Goal: Task Accomplishment & Management: Complete application form

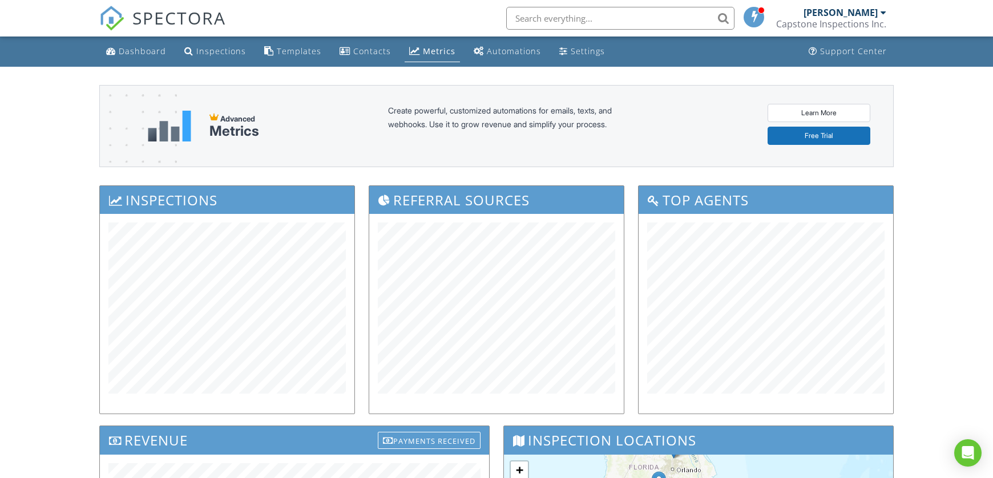
click at [116, 50] on link "Dashboard" at bounding box center [136, 51] width 69 height 21
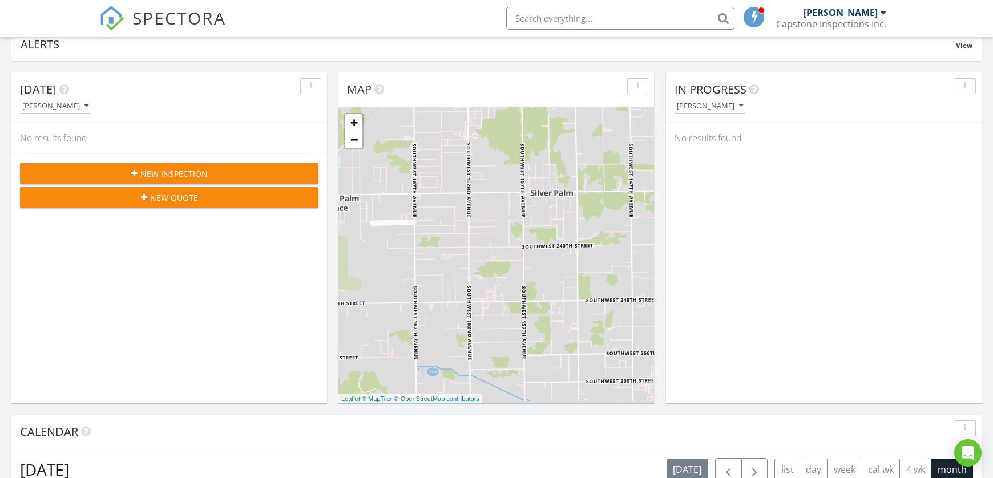
scroll to position [78, 0]
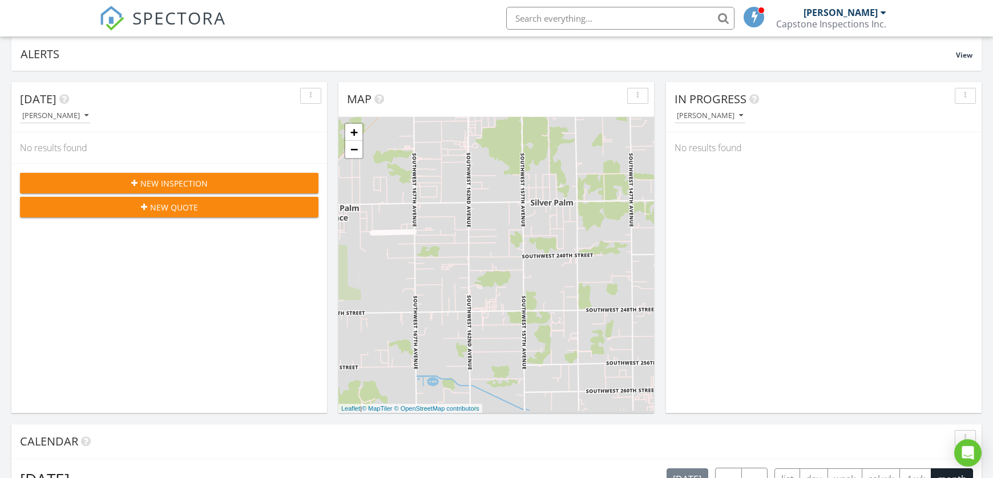
click at [224, 188] on div "New Inspection" at bounding box center [169, 184] width 280 height 12
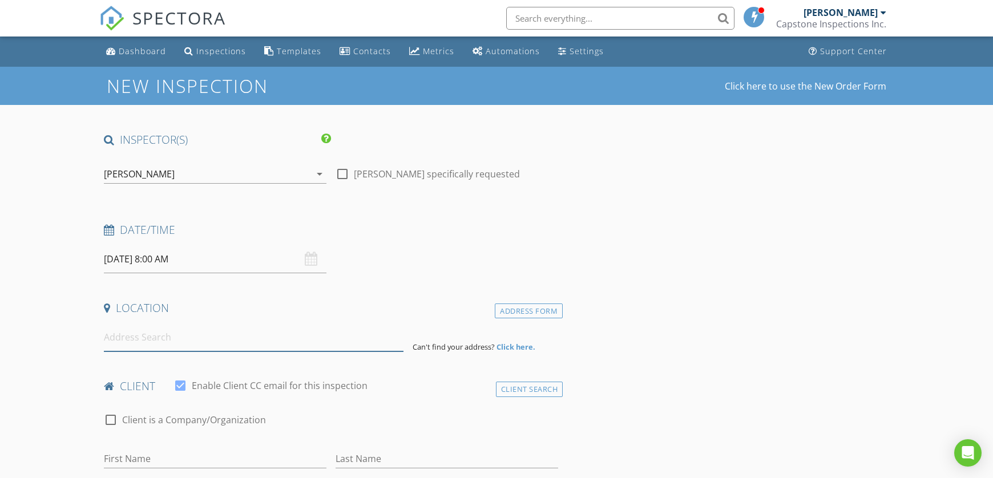
click at [187, 347] on input at bounding box center [254, 338] width 300 height 28
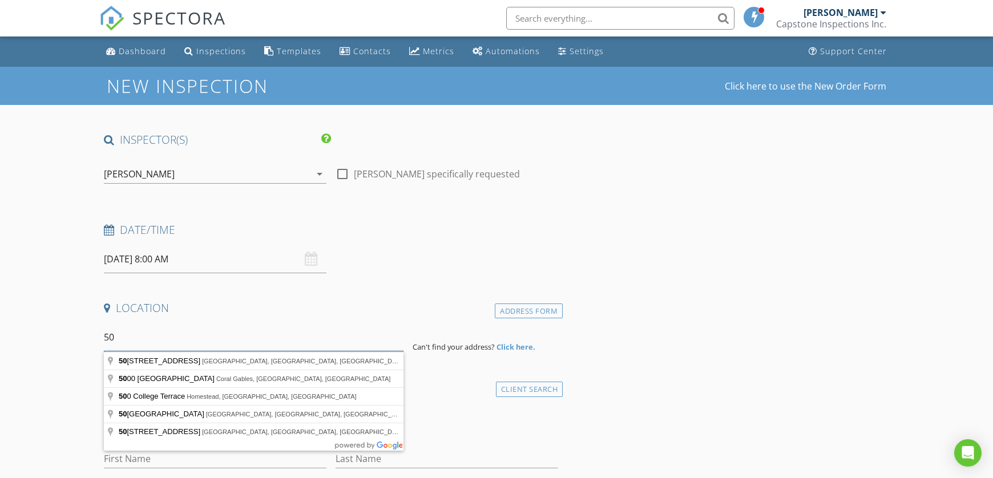
type input "5"
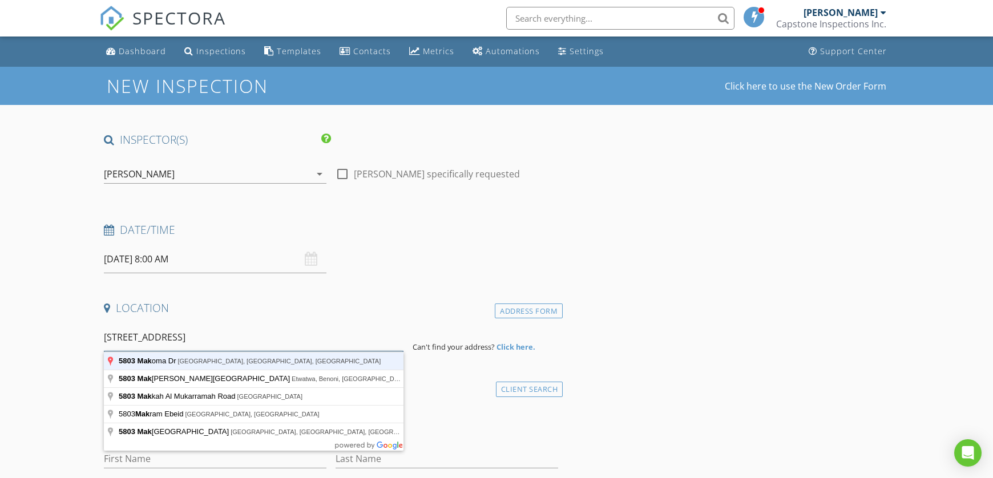
type input "5803 Makoma Dr, Orlando, FL, USA"
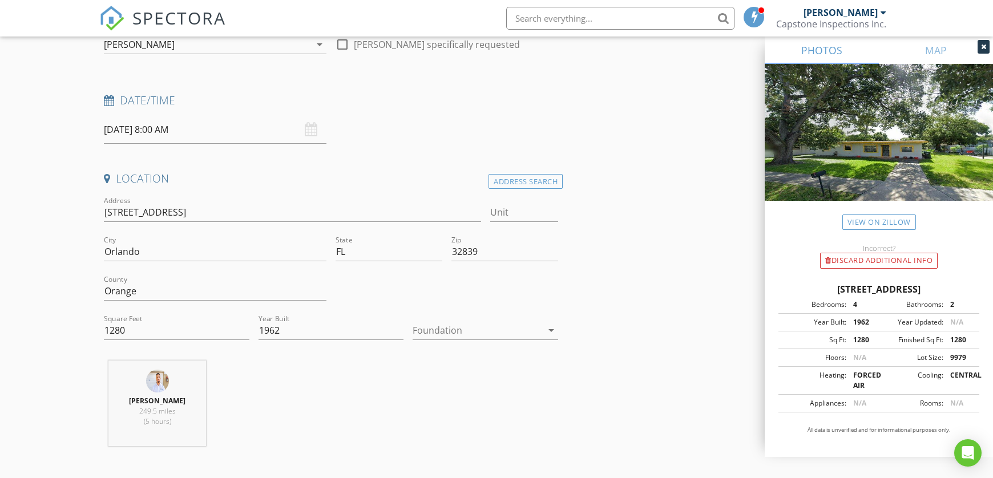
scroll to position [131, 0]
click at [876, 223] on link "View on Zillow" at bounding box center [880, 222] width 74 height 15
click at [489, 114] on div "Date/Time" at bounding box center [331, 103] width 464 height 23
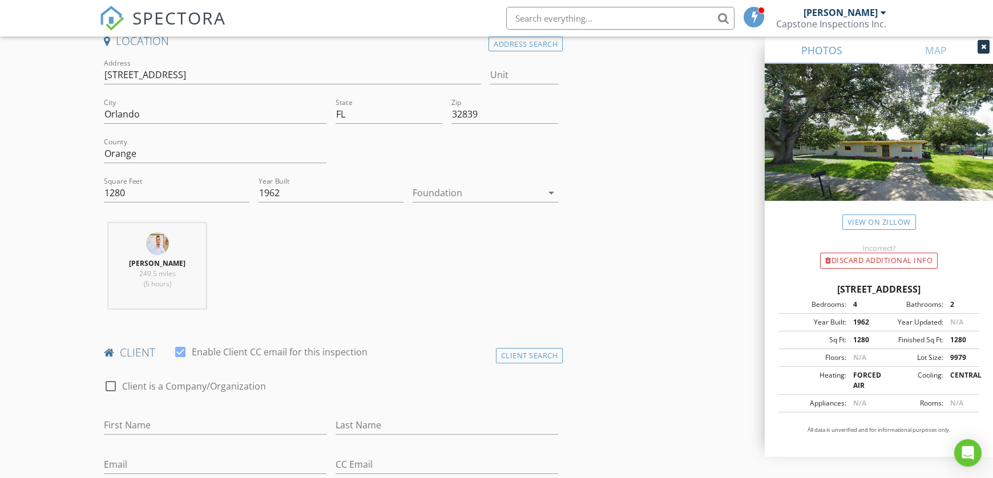
scroll to position [259, 0]
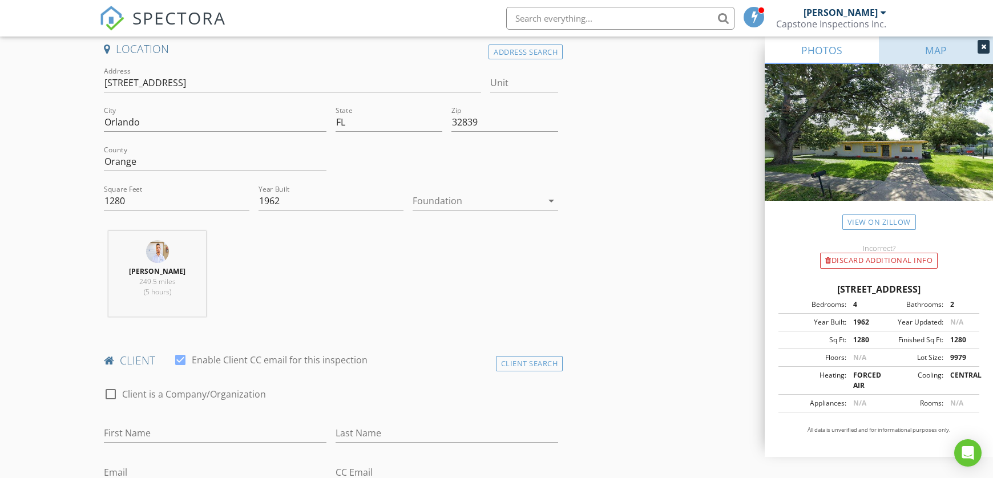
click at [933, 50] on link "MAP" at bounding box center [936, 50] width 114 height 27
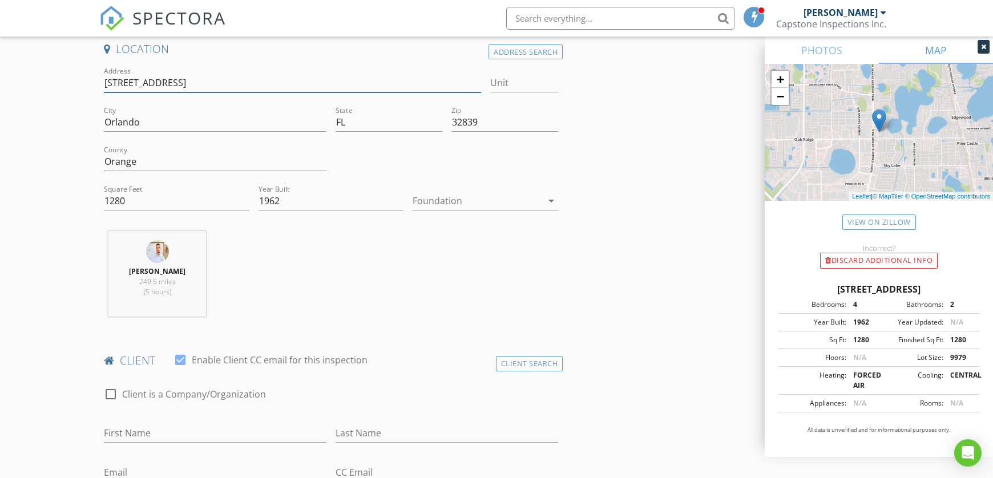
click at [168, 77] on input "5803 Makoma Dr" at bounding box center [292, 83] width 377 height 19
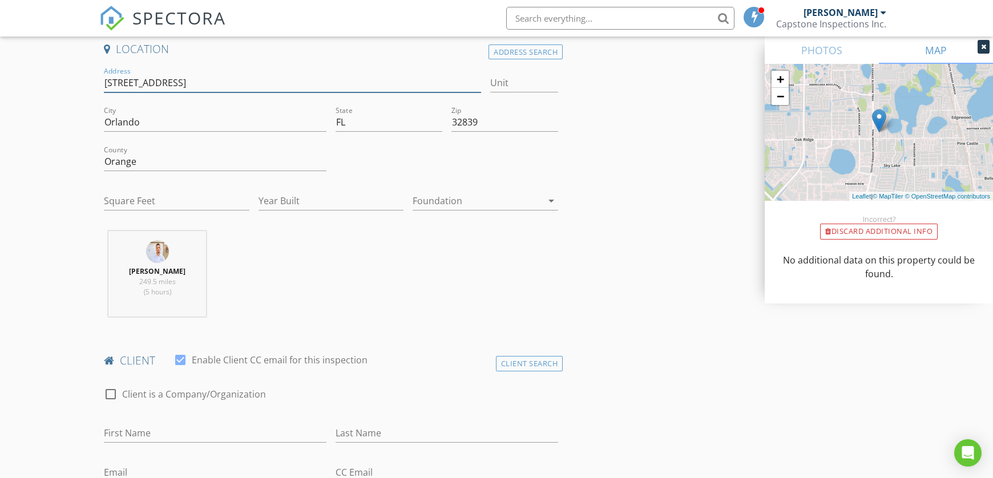
type input "1280"
type input "1962"
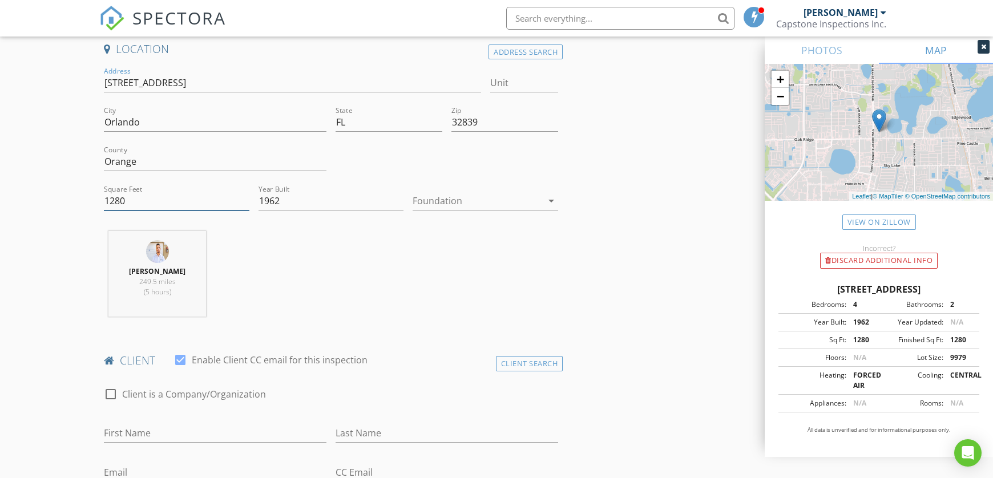
click at [118, 204] on input "1280" at bounding box center [177, 201] width 146 height 19
drag, startPoint x: 132, startPoint y: 200, endPoint x: 104, endPoint y: 200, distance: 28.0
click at [104, 199] on input "1280" at bounding box center [177, 201] width 146 height 19
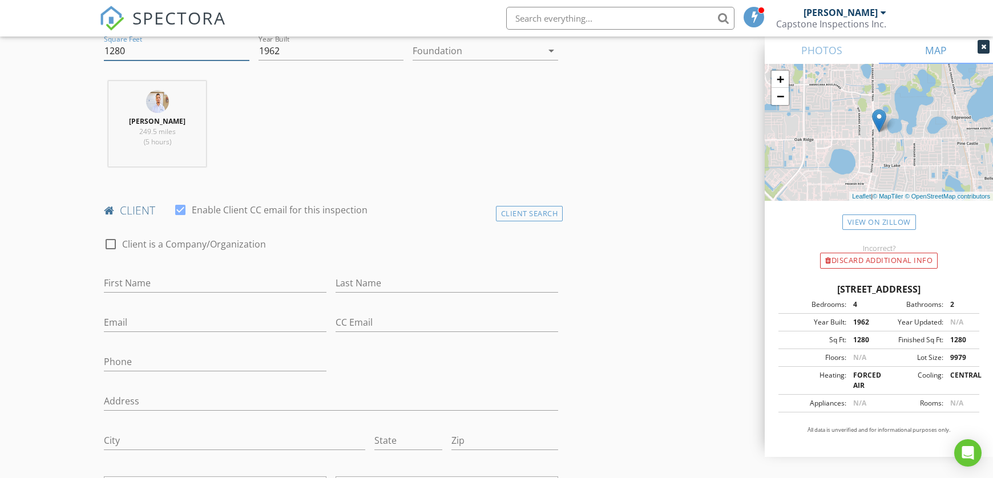
scroll to position [501, 0]
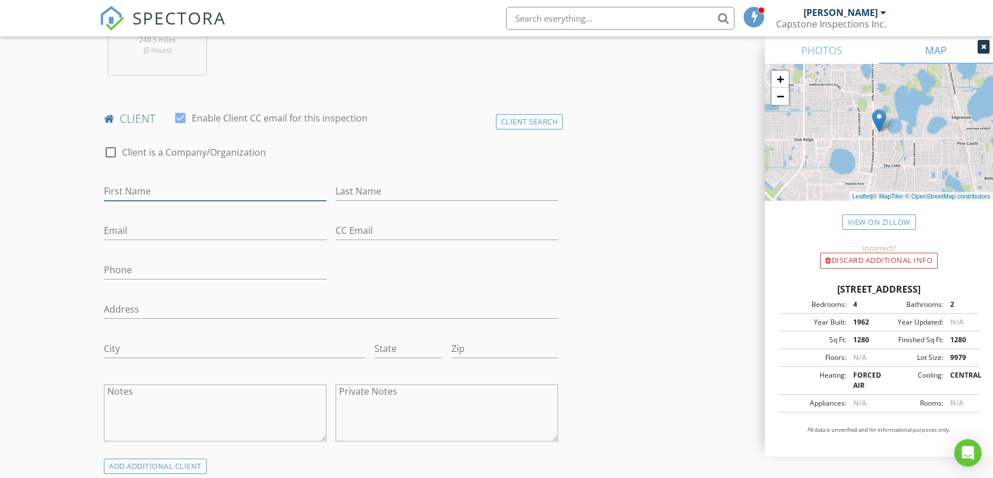
click at [173, 194] on input "First Name" at bounding box center [215, 191] width 223 height 19
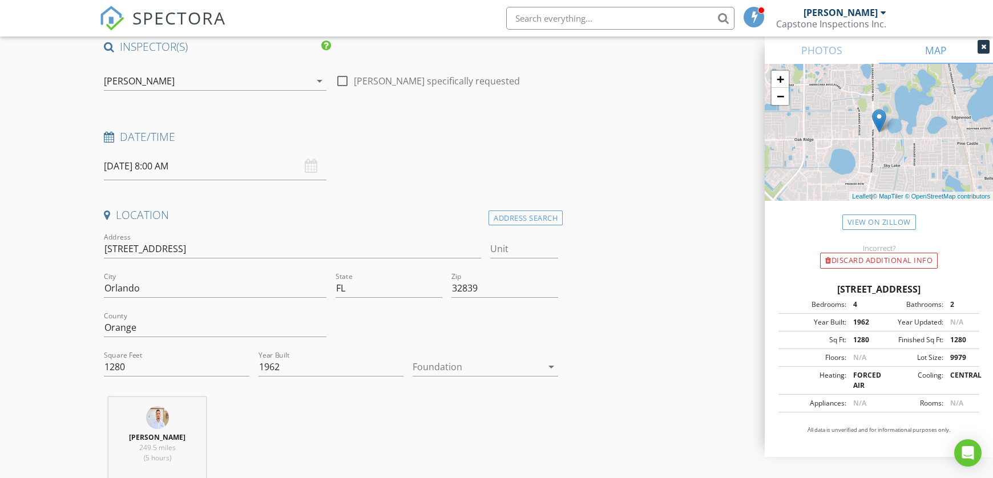
scroll to position [92, 0]
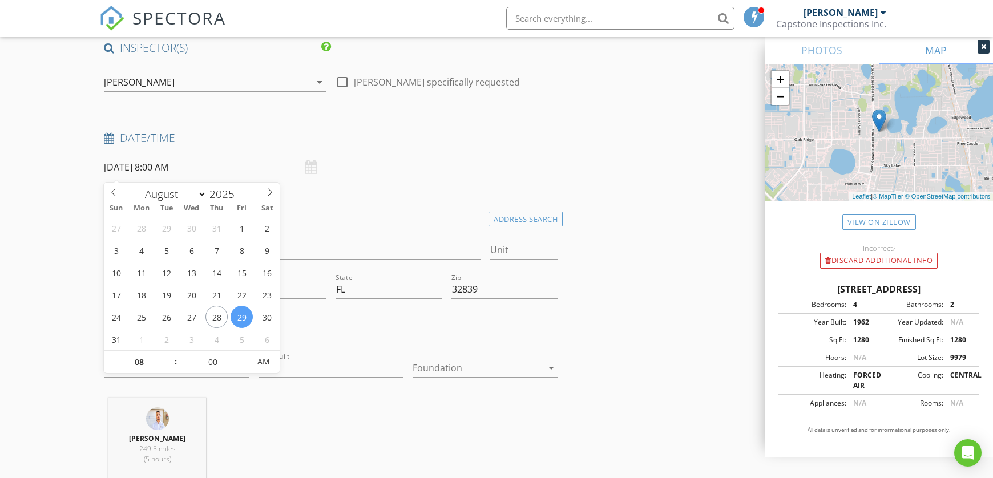
click at [179, 172] on input "08/29/2025 8:00 AM" at bounding box center [215, 168] width 223 height 28
click at [272, 364] on span "PM" at bounding box center [263, 362] width 31 height 23
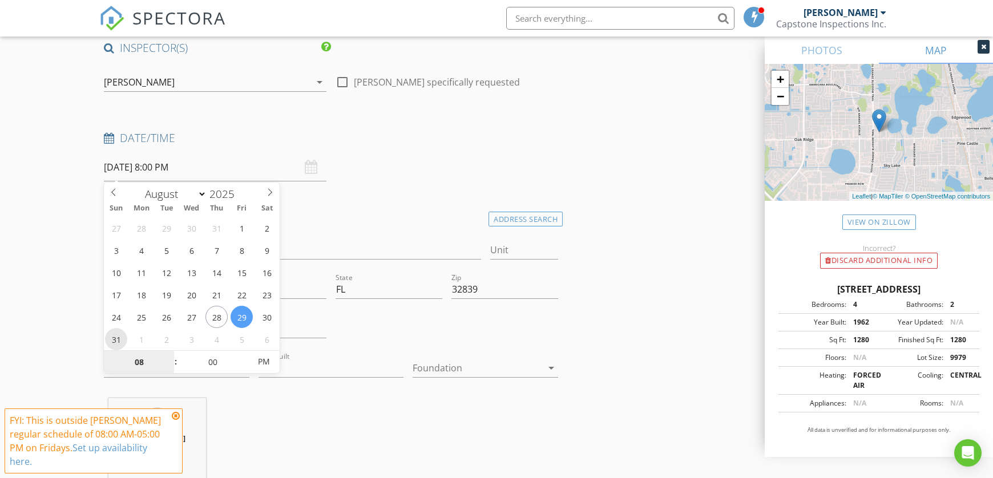
type input "08/31/2025 8:00 PM"
type input "02"
type input "08/31/2025 2:00 PM"
click at [203, 359] on input "00" at bounding box center [213, 362] width 70 height 23
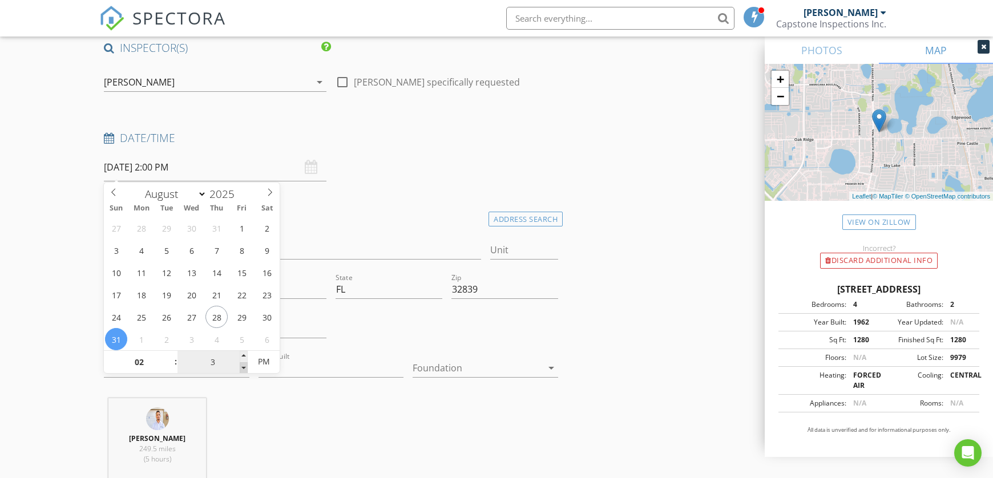
type input "30"
type input "08/31/2025 2:30 PM"
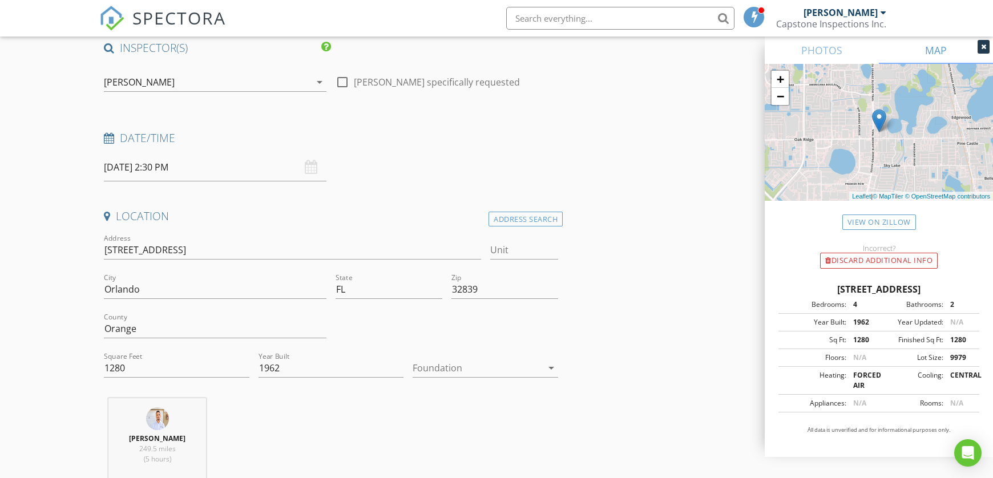
click at [378, 232] on div "Address 5803 Makoma Dr" at bounding box center [292, 251] width 387 height 39
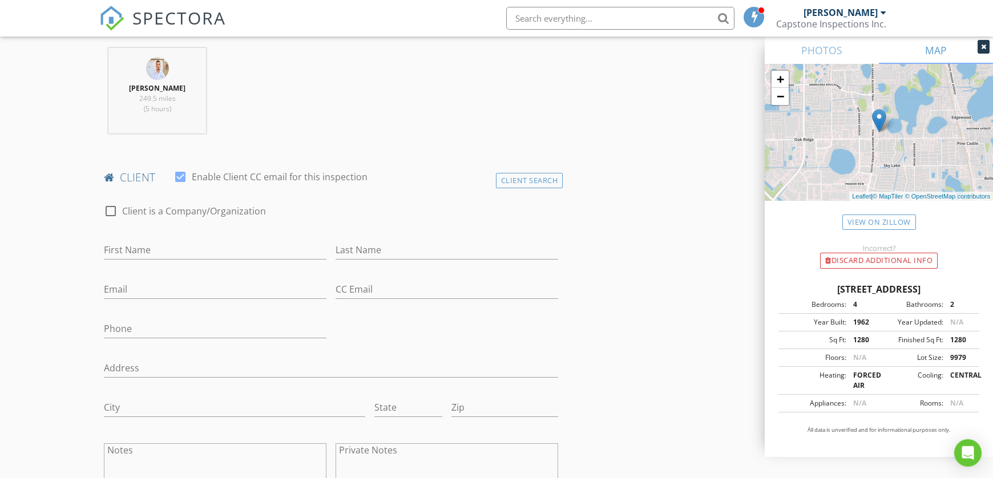
scroll to position [554, 0]
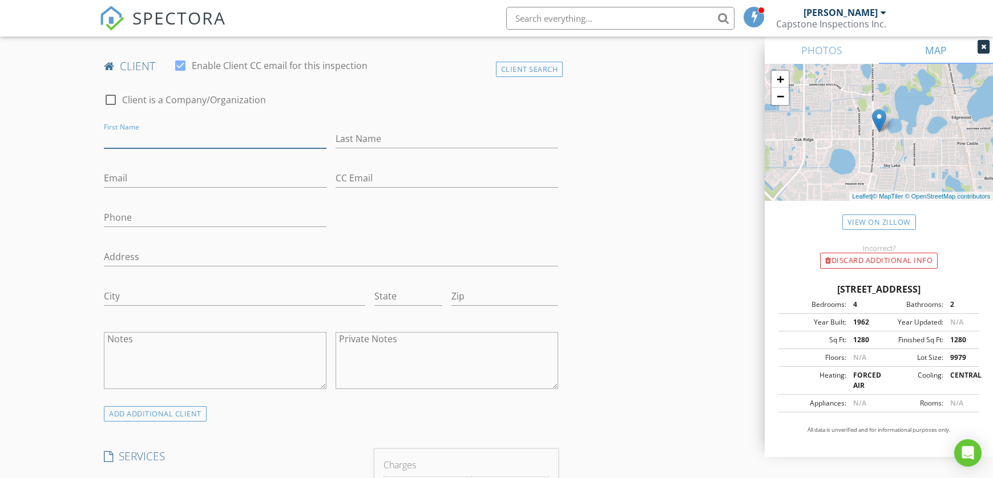
click at [167, 146] on input "First Name" at bounding box center [215, 139] width 223 height 19
click at [371, 132] on input "Last Name" at bounding box center [447, 139] width 223 height 19
click at [297, 142] on input "First Name" at bounding box center [215, 139] width 223 height 19
type input "Lauro Agusti"
type input "Delgado"
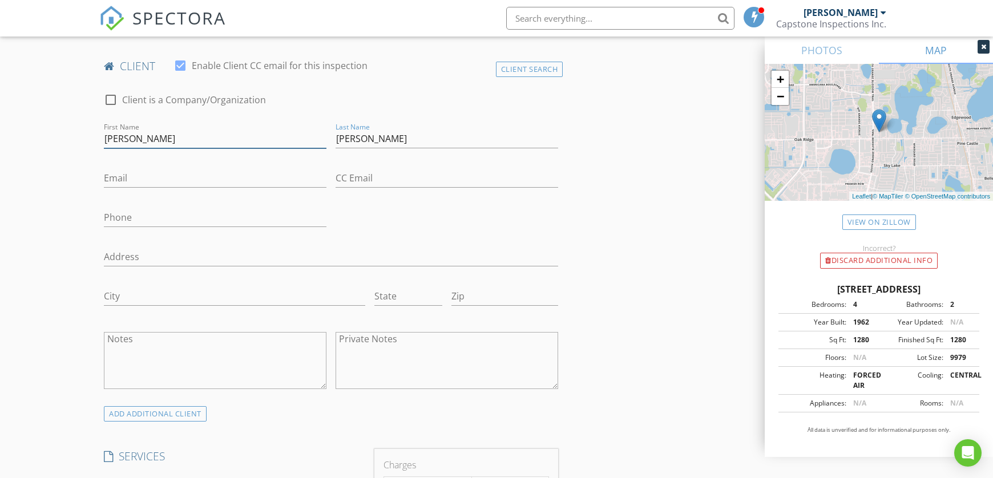
click at [255, 143] on input "Lauro Agusti" at bounding box center [215, 139] width 223 height 19
type input "Lauro Agustin"
click at [309, 179] on input "Email" at bounding box center [215, 178] width 223 height 19
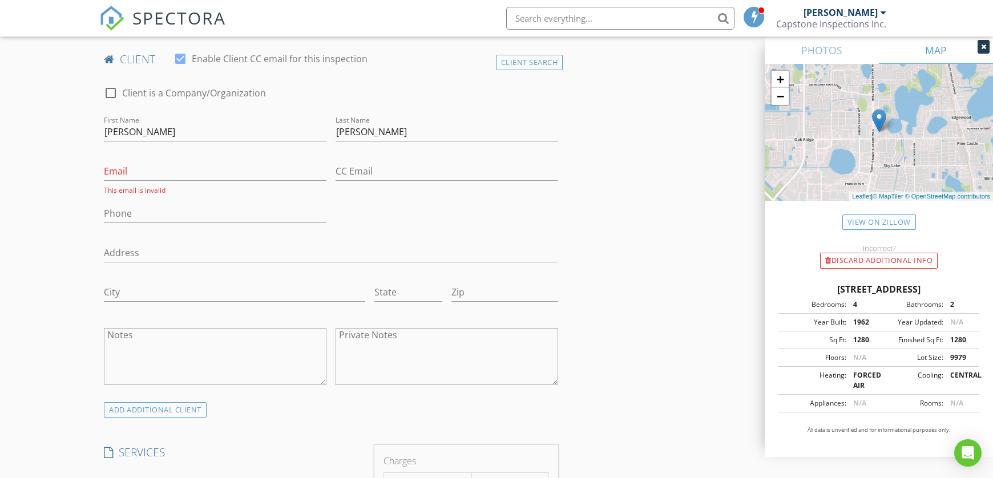
scroll to position [566, 0]
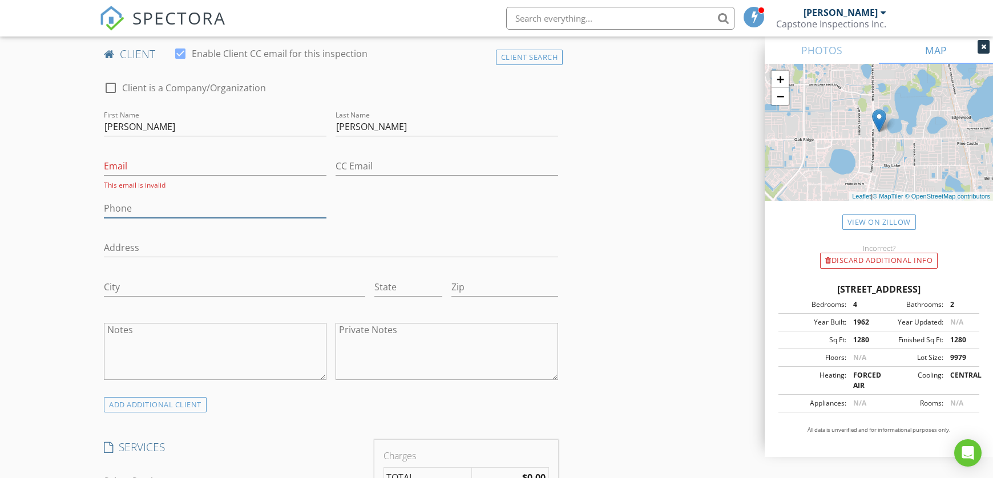
click at [144, 212] on input "Phone" at bounding box center [215, 208] width 223 height 19
type input "6"
type input "561-714-8726"
click at [140, 162] on input "Email" at bounding box center [215, 166] width 223 height 19
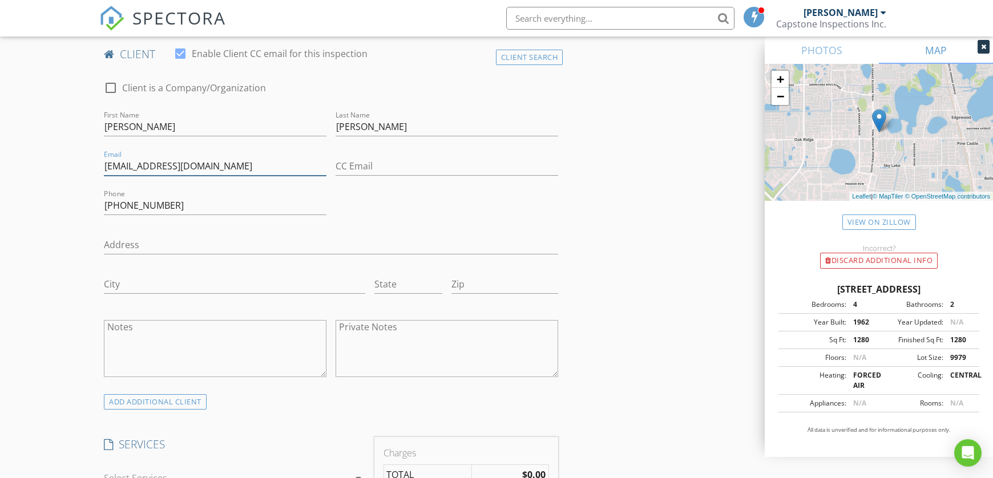
drag, startPoint x: 105, startPoint y: 168, endPoint x: 168, endPoint y: 170, distance: 62.8
click at [164, 170] on input "delgadoagustin2021@gmail.com" at bounding box center [215, 166] width 223 height 19
click at [187, 163] on input "delgadoagustin2021@gmail.com" at bounding box center [215, 166] width 223 height 19
type input "delgadoagustin2010@gmail.com"
click at [488, 211] on div "check_box_outline_blank Client is a Company/Organization First Name Lauro Agust…" at bounding box center [331, 232] width 464 height 325
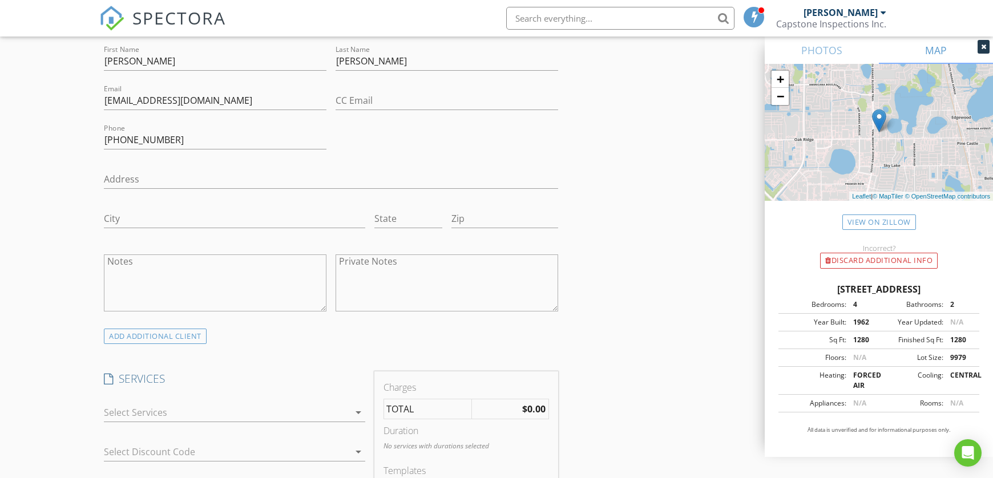
scroll to position [634, 0]
drag, startPoint x: 199, startPoint y: 99, endPoint x: 213, endPoint y: 99, distance: 14.3
click at [216, 99] on input "delgadoagustin2010@gmail.com" at bounding box center [215, 98] width 223 height 19
click at [355, 102] on input "CC Email" at bounding box center [447, 98] width 223 height 19
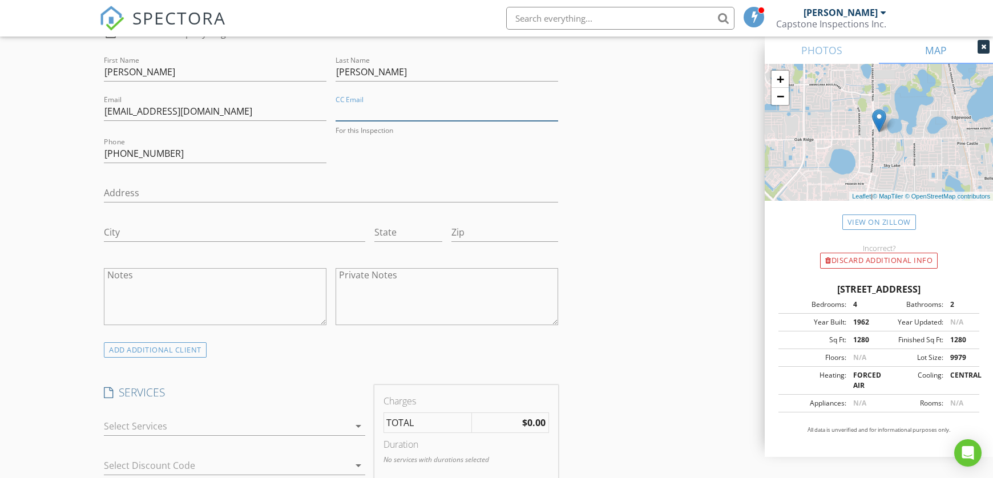
scroll to position [597, 0]
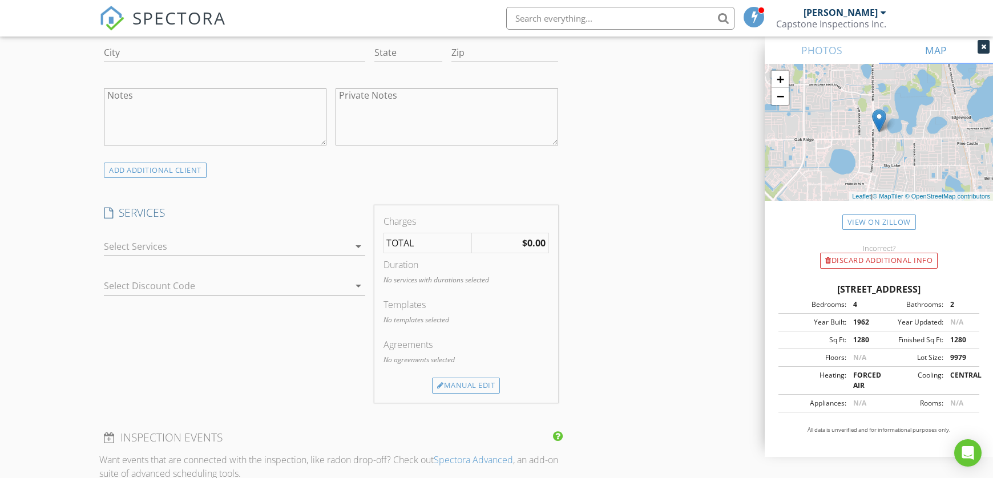
click at [308, 193] on div "INSPECTOR(S) check_box Gabriel Aranguren PRIMARY Gabriel Aranguren arrow_drop_d…" at bounding box center [331, 252] width 464 height 1834
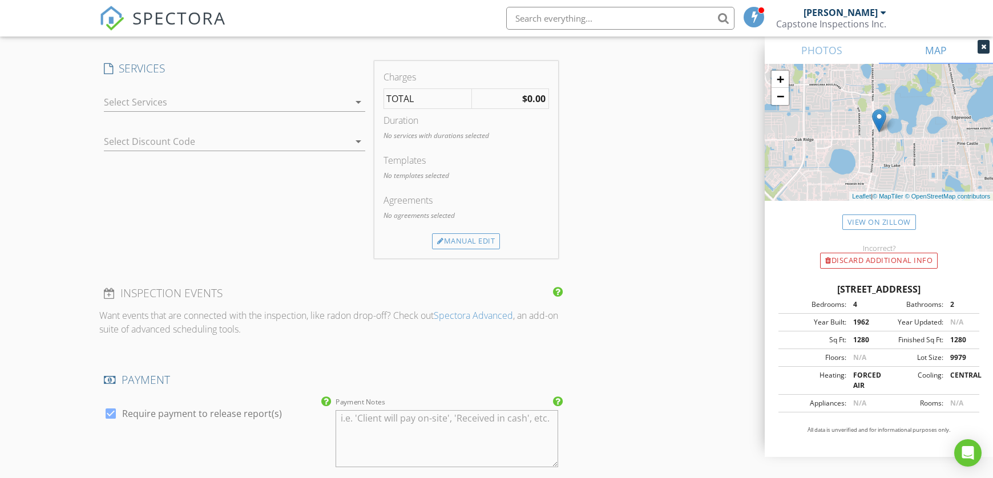
scroll to position [944, 0]
click at [343, 93] on div at bounding box center [226, 100] width 245 height 18
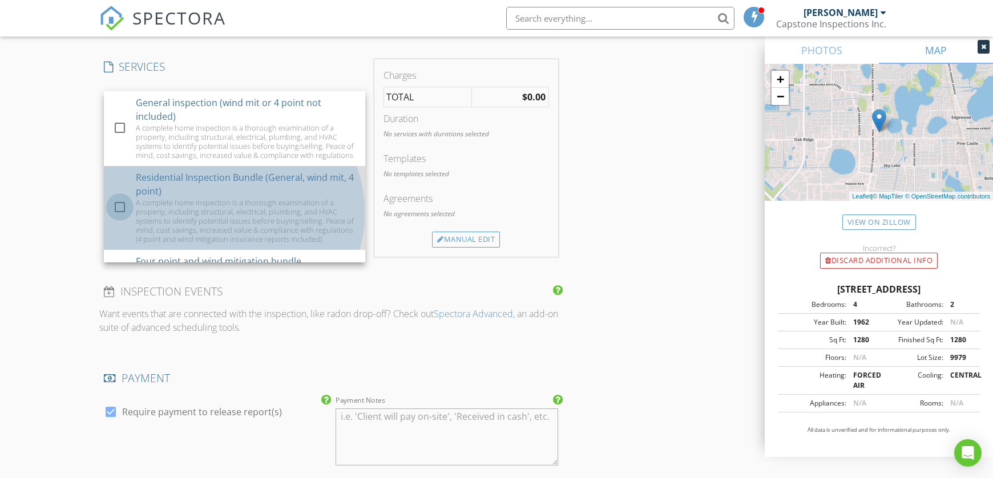
click at [120, 217] on div at bounding box center [119, 207] width 19 height 19
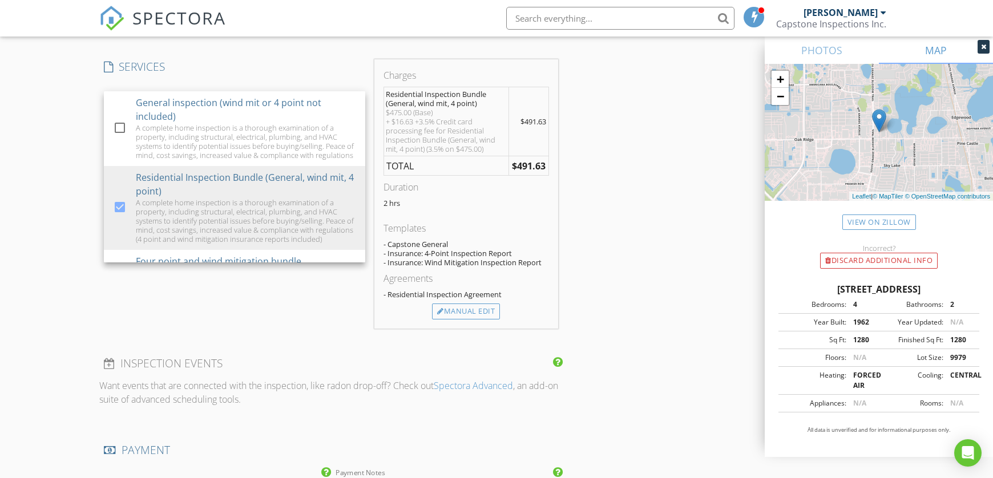
click at [74, 219] on div "New Inspection Click here to use the New Order Form INSPECTOR(S) check_box Gabr…" at bounding box center [496, 156] width 993 height 2066
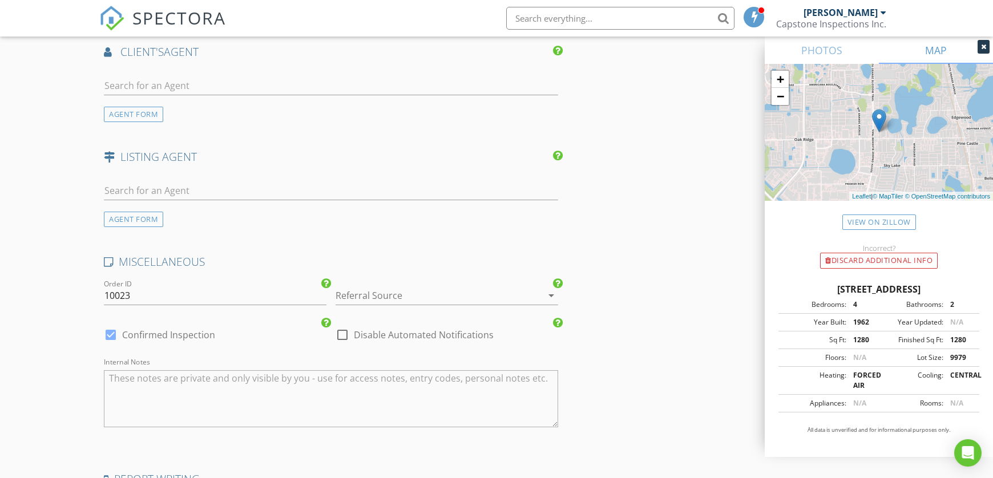
scroll to position [1654, 0]
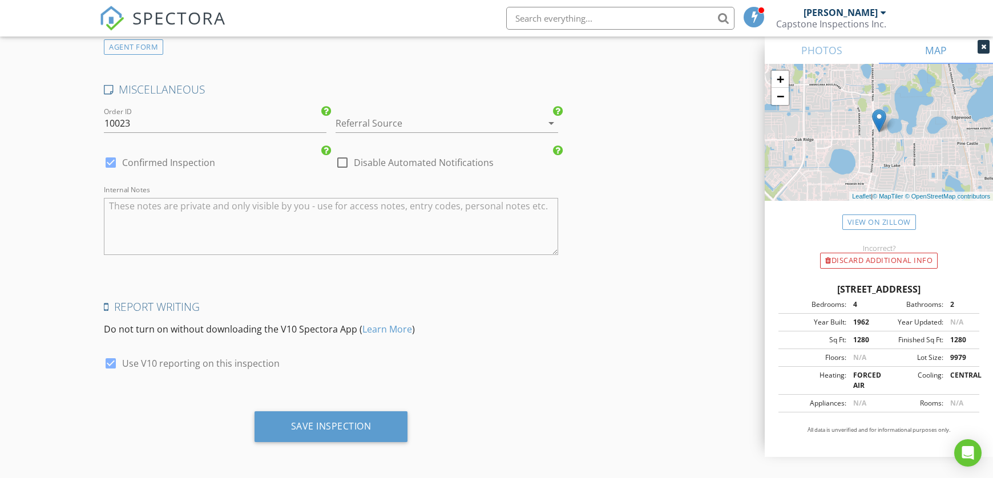
drag, startPoint x: 490, startPoint y: 136, endPoint x: 485, endPoint y: 133, distance: 5.9
click at [490, 136] on div "Referral Source arrow_drop_down" at bounding box center [447, 129] width 223 height 30
click at [484, 126] on div at bounding box center [431, 123] width 191 height 18
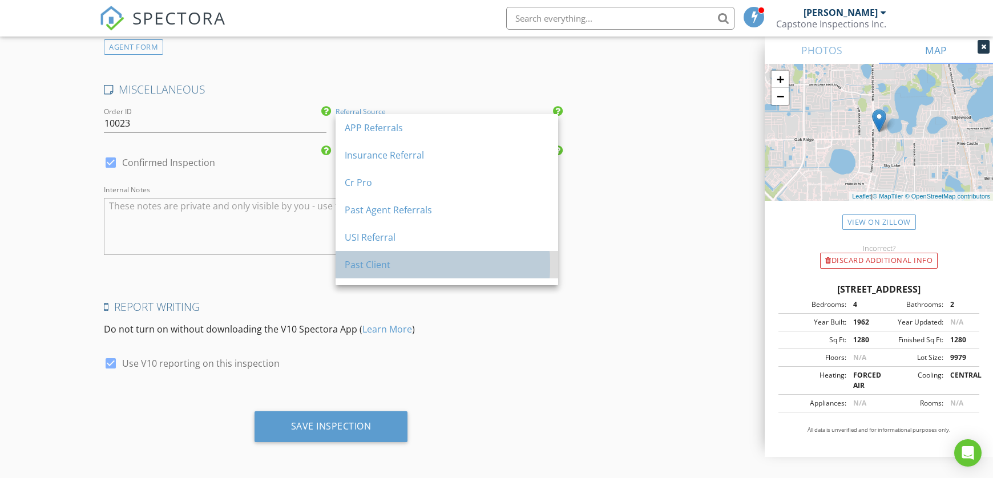
click at [394, 267] on div "Past Client" at bounding box center [447, 265] width 204 height 14
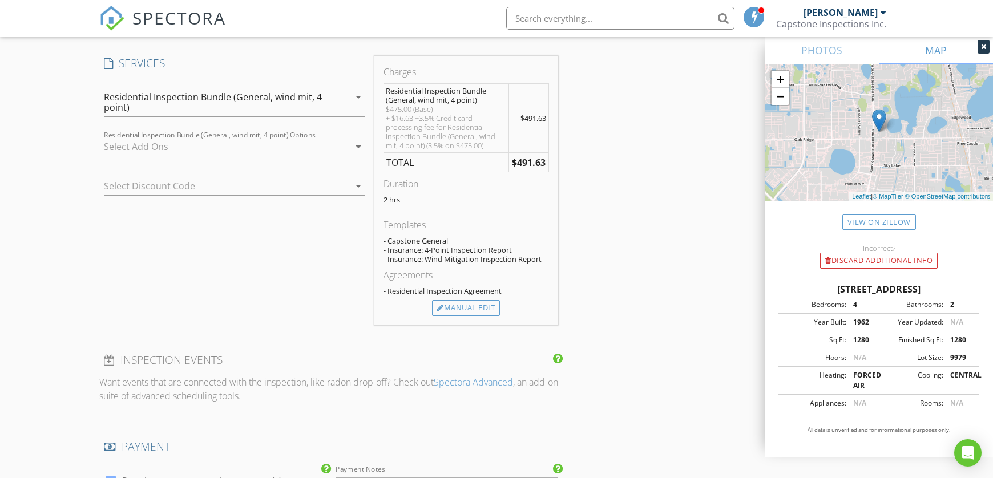
scroll to position [989, 0]
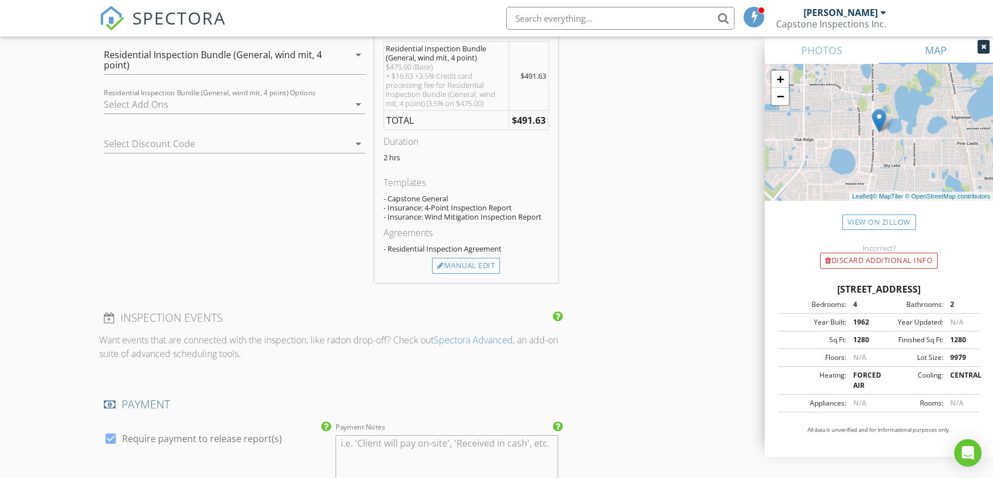
click at [473, 254] on div "Agreements - Residential Inspection Agreement" at bounding box center [467, 242] width 166 height 32
click at [470, 265] on div "Manual Edit" at bounding box center [466, 266] width 68 height 16
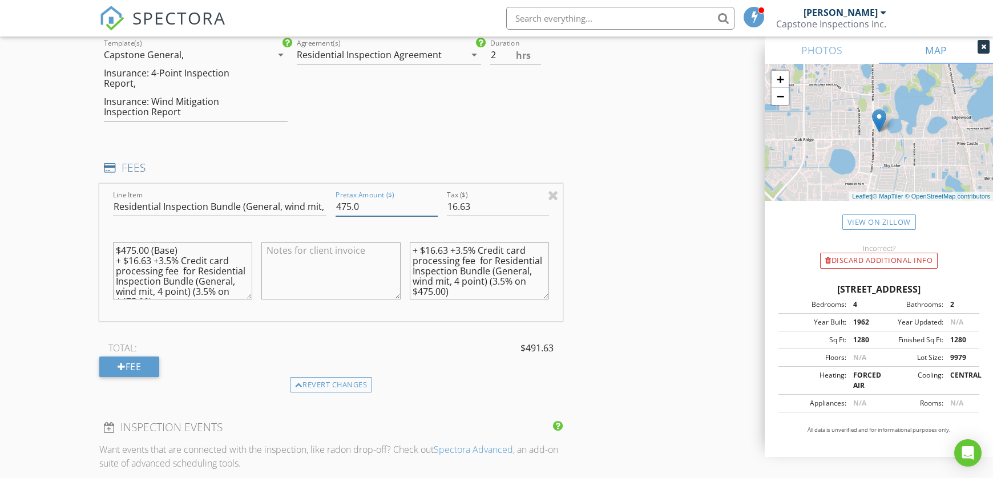
drag, startPoint x: 349, startPoint y: 204, endPoint x: 324, endPoint y: 209, distance: 25.0
click at [324, 209] on div "Line Item Residential Inspection Bundle (General, wind mit, 4 point) Pretax Amo…" at bounding box center [331, 253] width 464 height 138
click at [301, 210] on div "Line Item Residential Inspection Bundle (General, wind mit, 4 point) Pretax Amo…" at bounding box center [331, 253] width 464 height 138
type input "525.0"
click at [128, 248] on textarea "$475.00 (Base) + $16.63 +3.5% Credit card processing fee for Residential Inspec…" at bounding box center [182, 271] width 139 height 57
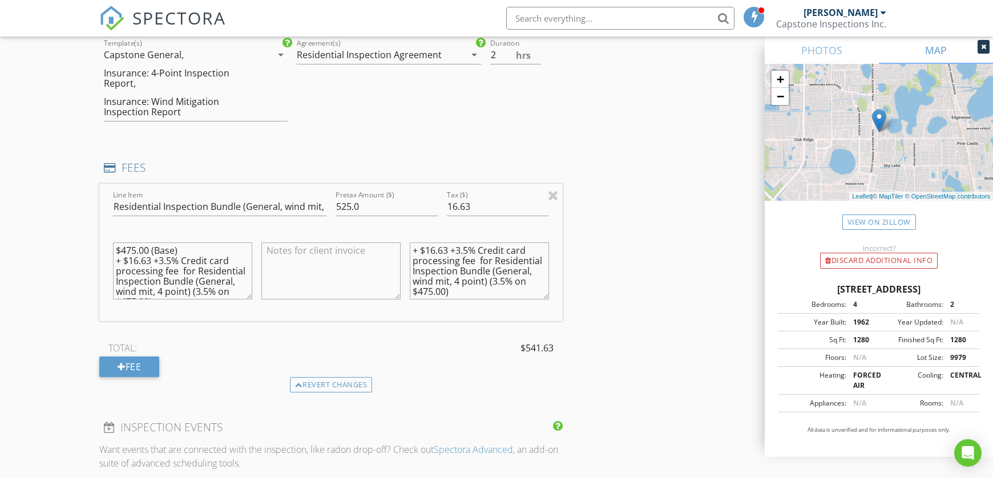
click at [128, 248] on textarea "$475.00 (Base) + $16.63 +3.5% Credit card processing fee for Residential Inspec…" at bounding box center [182, 271] width 139 height 57
paste textarea "525."
type textarea "$525.0 (Base) + $16.63 +3.5% Credit card processing fee for Residential Inspect…"
click at [502, 292] on textarea "+ $16.63 +3.5% Credit card processing fee for Residential Inspection Bundle (Ge…" at bounding box center [479, 271] width 139 height 57
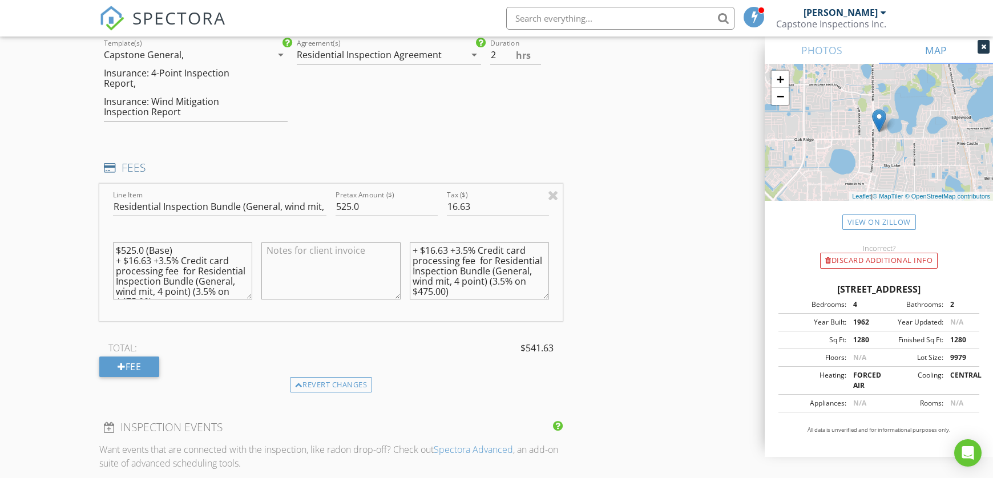
click at [502, 292] on textarea "+ $16.63 +3.5% Credit card processing fee for Residential Inspection Bundle (Ge…" at bounding box center [479, 271] width 139 height 57
paste textarea "525.0"
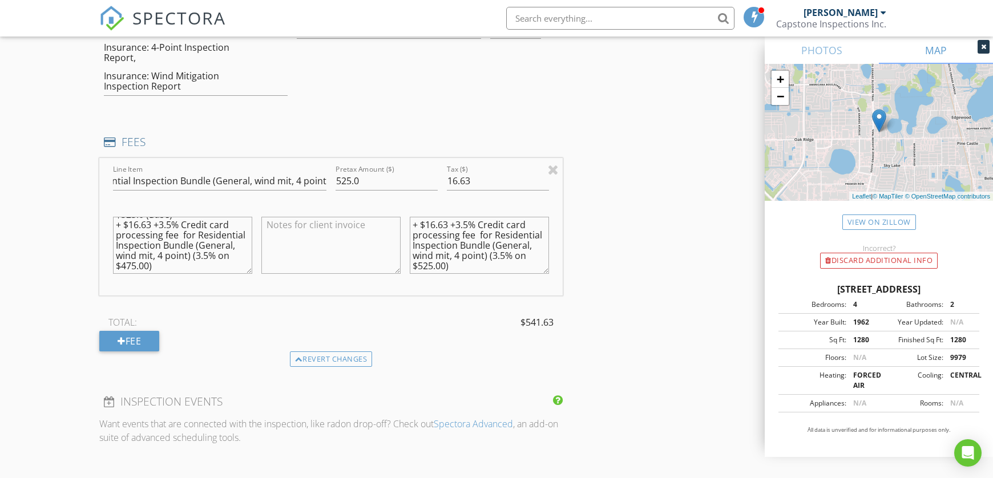
scroll to position [0, 0]
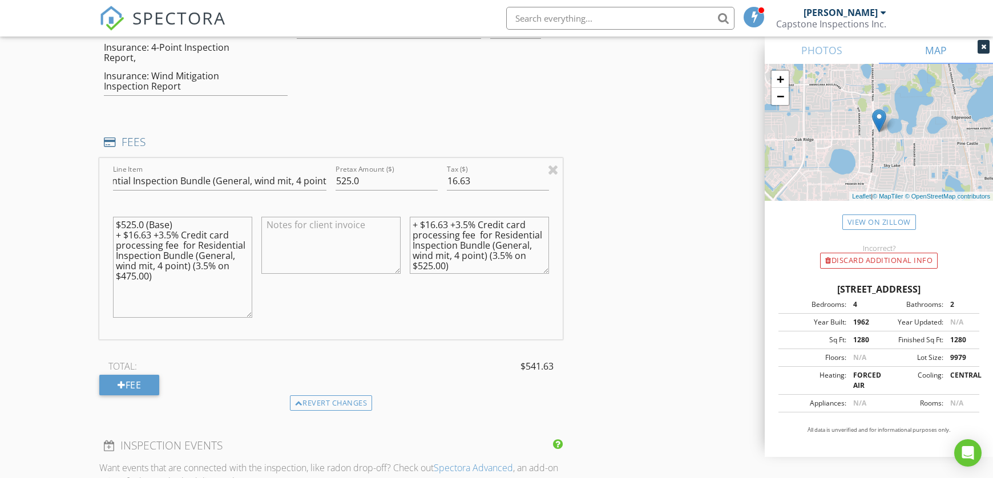
type textarea "+ $16.63 +3.5% Credit card processing fee for Residential Inspection Bundle (Ge…"
click at [249, 318] on textarea "$525.0 (Base) + $16.63 +3.5% Credit card processing fee for Residential Inspect…" at bounding box center [182, 267] width 139 height 101
drag, startPoint x: 539, startPoint y: 283, endPoint x: 548, endPoint y: 291, distance: 11.8
click at [529, 317] on div "+ $16.63 +3.5% Credit card processing fee for Residential Inspection Bundle (Ge…" at bounding box center [479, 270] width 148 height 136
drag, startPoint x: 546, startPoint y: 273, endPoint x: 315, endPoint y: 267, distance: 231.9
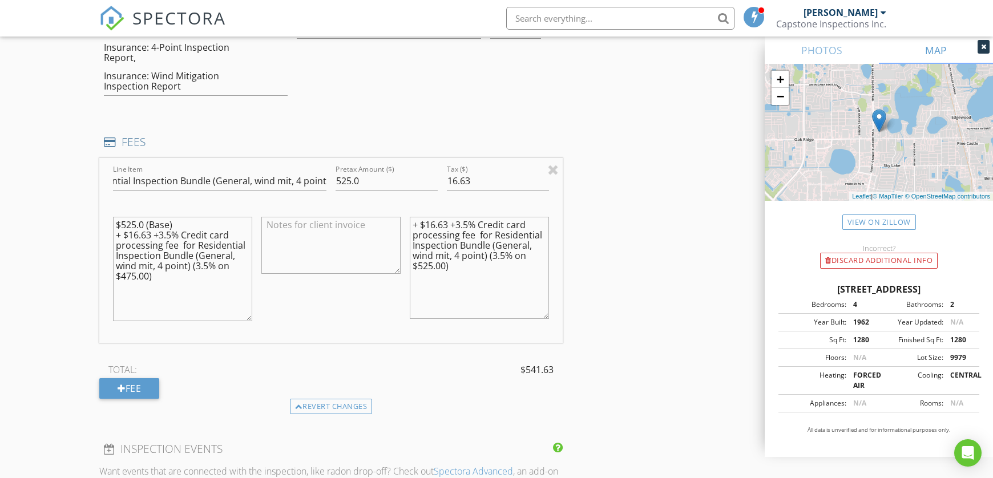
click at [539, 316] on textarea "+ $16.63 +3.5% Credit card processing fee for Residential Inspection Bundle (Ge…" at bounding box center [479, 268] width 139 height 102
click at [131, 226] on textarea "$525.0 (Base) + $16.63 +3.5% Credit card processing fee for Residential Inspect…" at bounding box center [182, 269] width 139 height 104
click at [357, 183] on input "525.0" at bounding box center [387, 181] width 102 height 19
click at [347, 180] on input "525.00" at bounding box center [387, 181] width 102 height 19
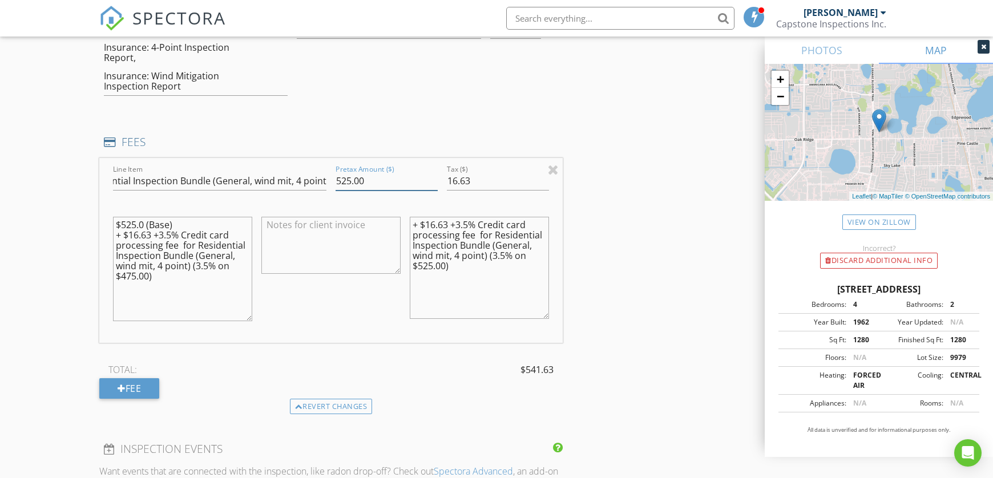
click at [341, 181] on input "525.00" at bounding box center [387, 181] width 102 height 19
type input "525.00"
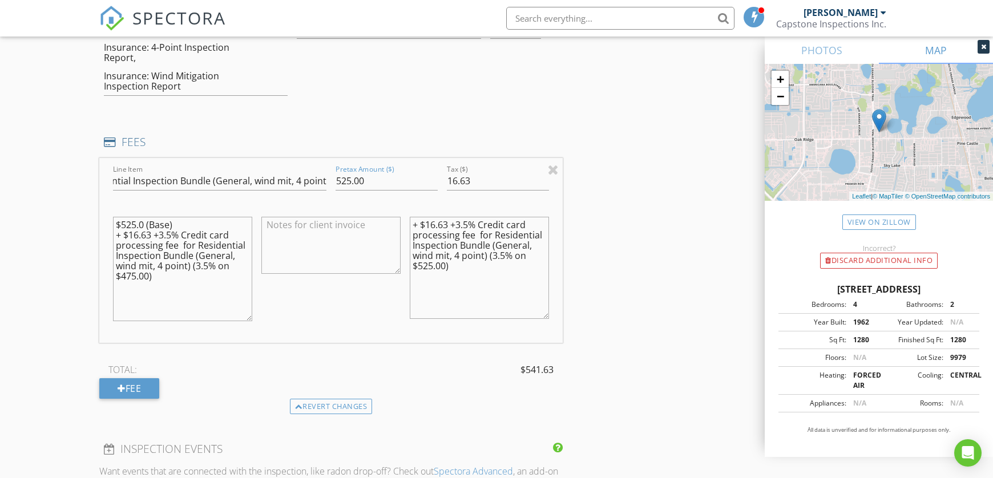
click at [135, 225] on textarea "$525.0 (Base) + $16.63 +3.5% Credit card processing fee for Residential Inspect…" at bounding box center [182, 269] width 139 height 104
paste textarea "0"
click at [135, 277] on textarea "$525.00 (Base) + $16.63 +3.5% Credit card processing fee for Residential Inspec…" at bounding box center [182, 269] width 139 height 104
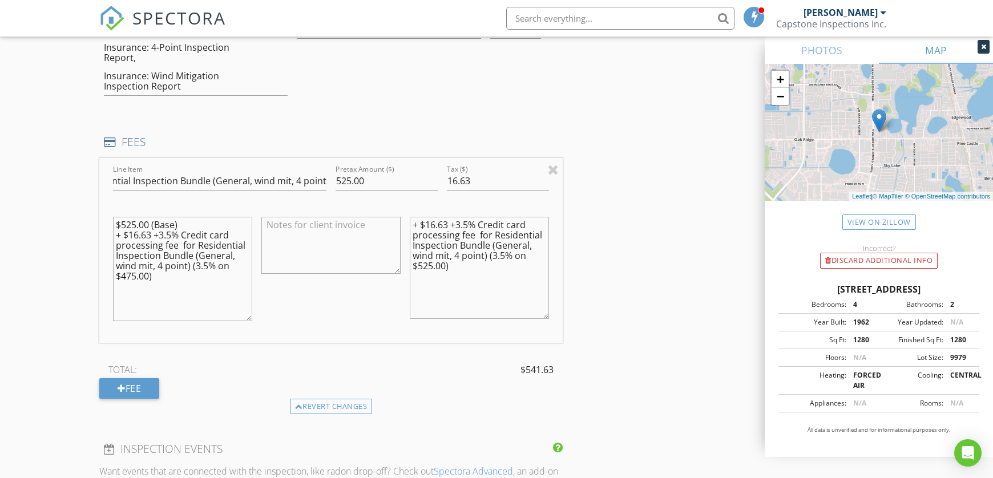
scroll to position [1014, 0]
paste textarea "52"
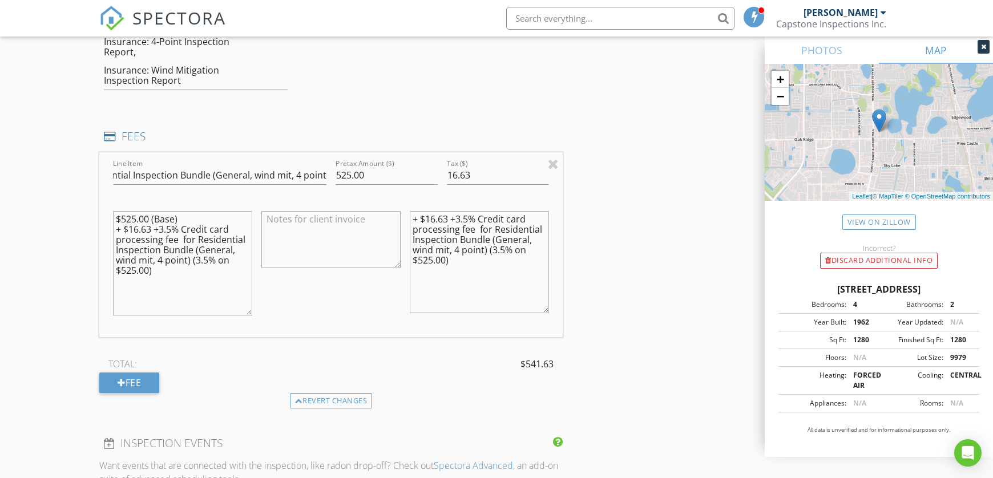
scroll to position [1025, 0]
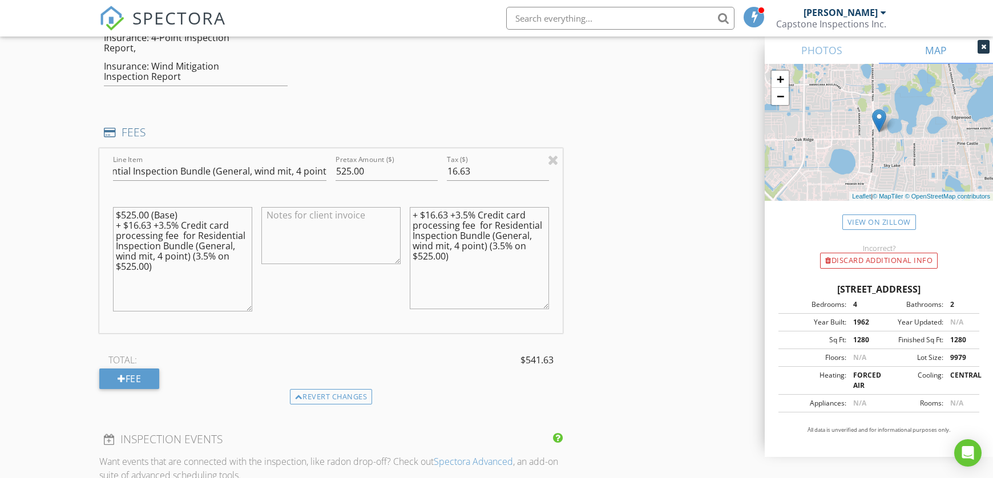
type textarea "$525.00 (Base) + $16.63 +3.5% Credit card processing fee for Residential Inspec…"
click at [444, 214] on textarea "+ $16.63 +3.5% Credit card processing fee for Residential Inspection Bundle (Ge…" at bounding box center [479, 258] width 139 height 102
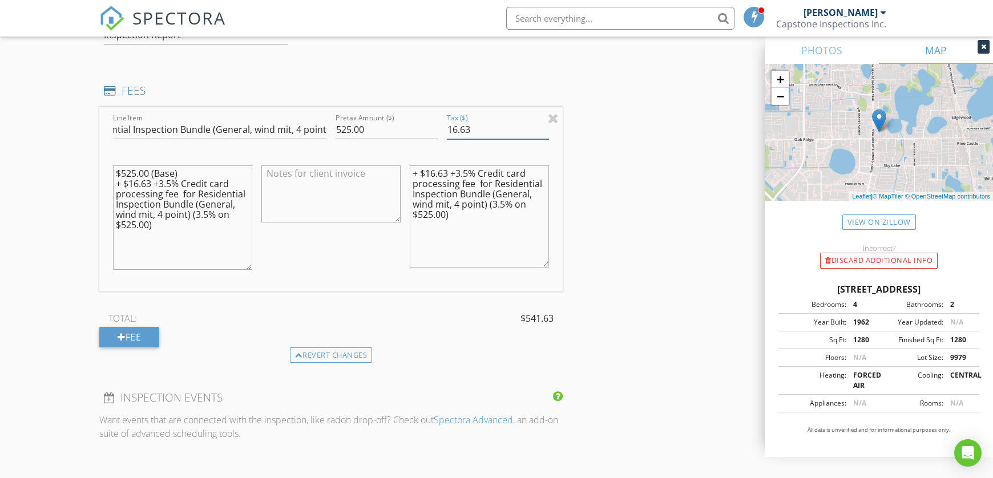
drag, startPoint x: 464, startPoint y: 130, endPoint x: 448, endPoint y: 130, distance: 16.0
click at [448, 130] on input "16.63" at bounding box center [498, 129] width 102 height 19
drag, startPoint x: 481, startPoint y: 129, endPoint x: 429, endPoint y: 127, distance: 52.0
click at [429, 127] on div "Line Item Residential Inspection Bundle (General, wind mit, 4 point) Pretax Amo…" at bounding box center [331, 199] width 464 height 185
type input "18.34"
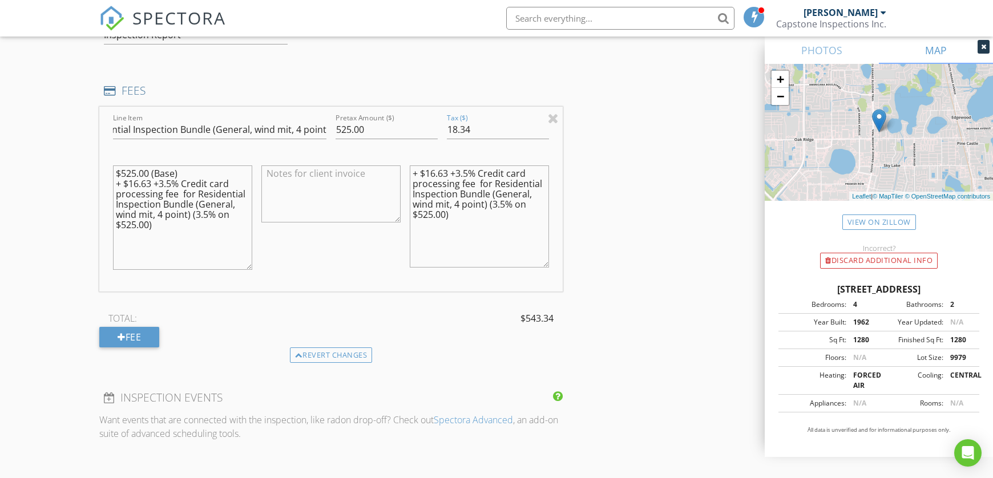
click at [439, 175] on textarea "+ $16.63 +3.5% Credit card processing fee for Residential Inspection Bundle (Ge…" at bounding box center [479, 217] width 139 height 102
paste textarea "8.34"
type textarea "+ $18.34 +3.5% Credit card processing fee for Residential Inspection Bundle (Ge…"
click at [134, 183] on textarea "$525.00 (Base) + $16.63 +3.5% Credit card processing fee for Residential Inspec…" at bounding box center [182, 218] width 139 height 104
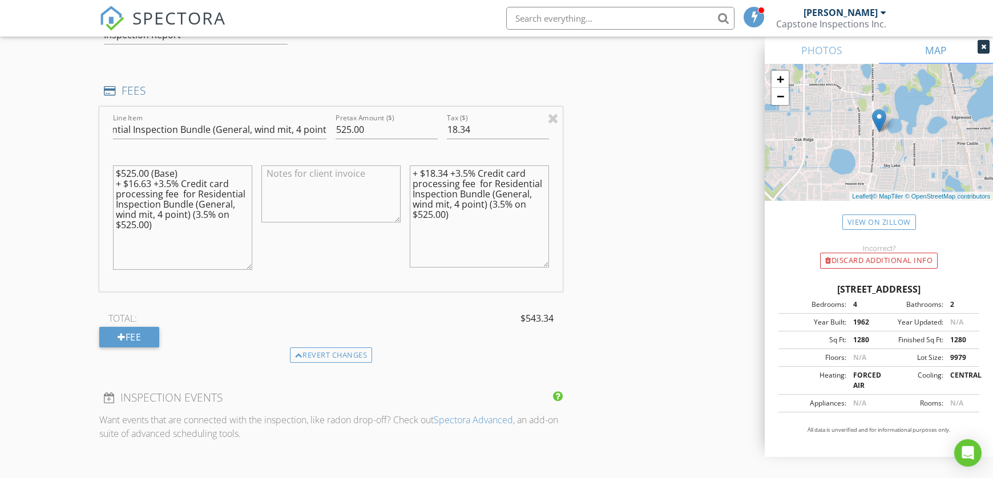
click at [134, 183] on textarea "$525.00 (Base) + $16.63 +3.5% Credit card processing fee for Residential Inspec…" at bounding box center [182, 218] width 139 height 104
click at [146, 185] on textarea "$525.00 (Base) + $16.63 +3.5% Credit card processing fee for Residential Inspec…" at bounding box center [182, 218] width 139 height 104
click at [148, 182] on textarea "$525.00 (Base) + $16.63 +3.5% Credit card processing fee for Residential Inspec…" at bounding box center [182, 218] width 139 height 104
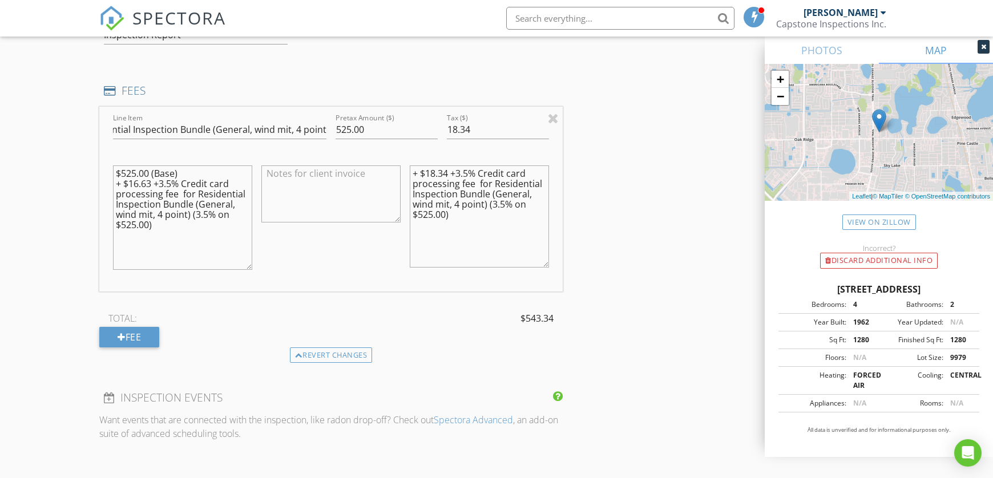
click at [140, 182] on textarea "$525.00 (Base) + $16.63 +3.5% Credit card processing fee for Residential Inspec…" at bounding box center [182, 218] width 139 height 104
paste textarea "8.34"
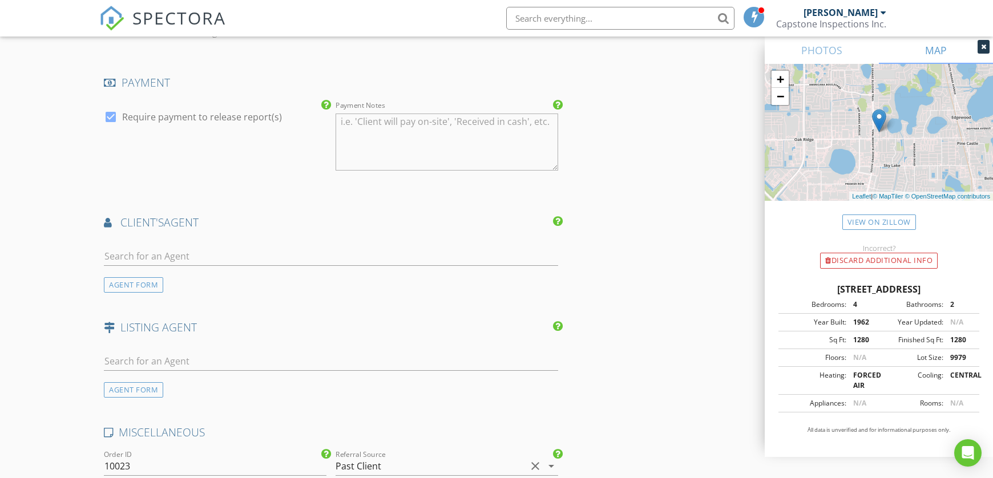
scroll to position [1471, 0]
type textarea "$525.00 (Base) + $18.34 +3.5% Credit card processing fee for Residential Inspec…"
click at [327, 256] on input "text" at bounding box center [331, 254] width 454 height 19
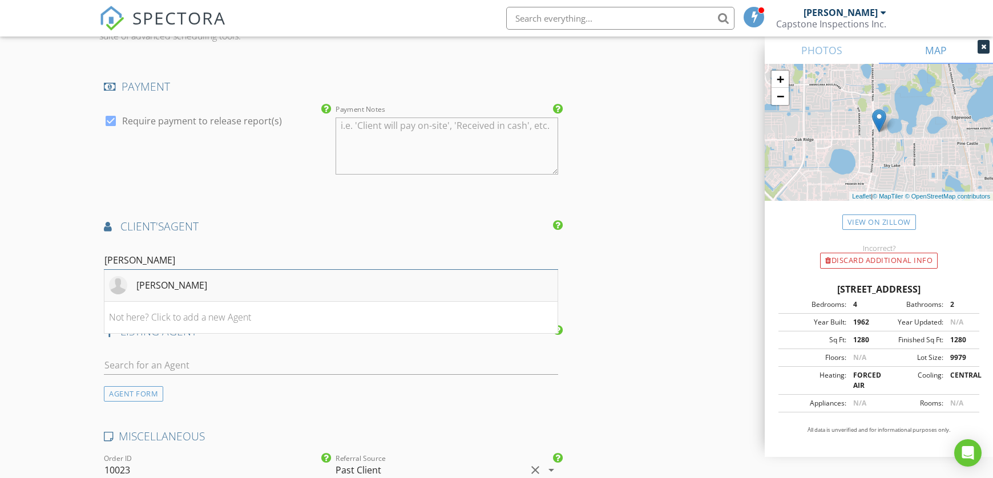
type input "grisel"
click at [159, 285] on div "Grisel Arias" at bounding box center [171, 286] width 71 height 14
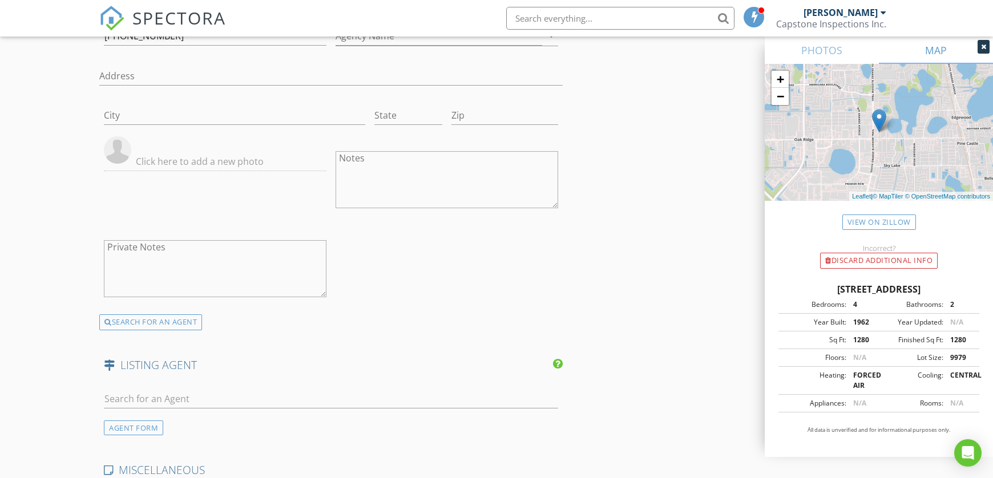
scroll to position [1693, 0]
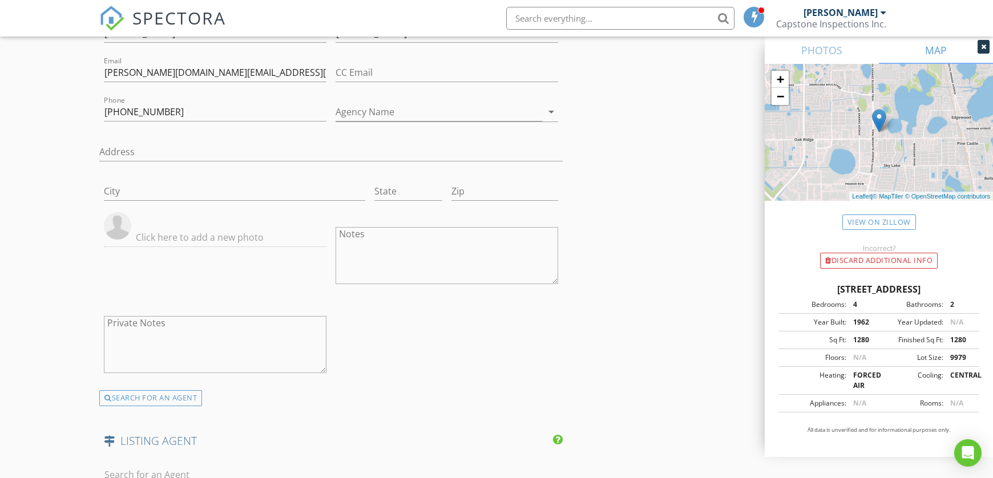
click at [155, 239] on input "text" at bounding box center [215, 237] width 223 height 19
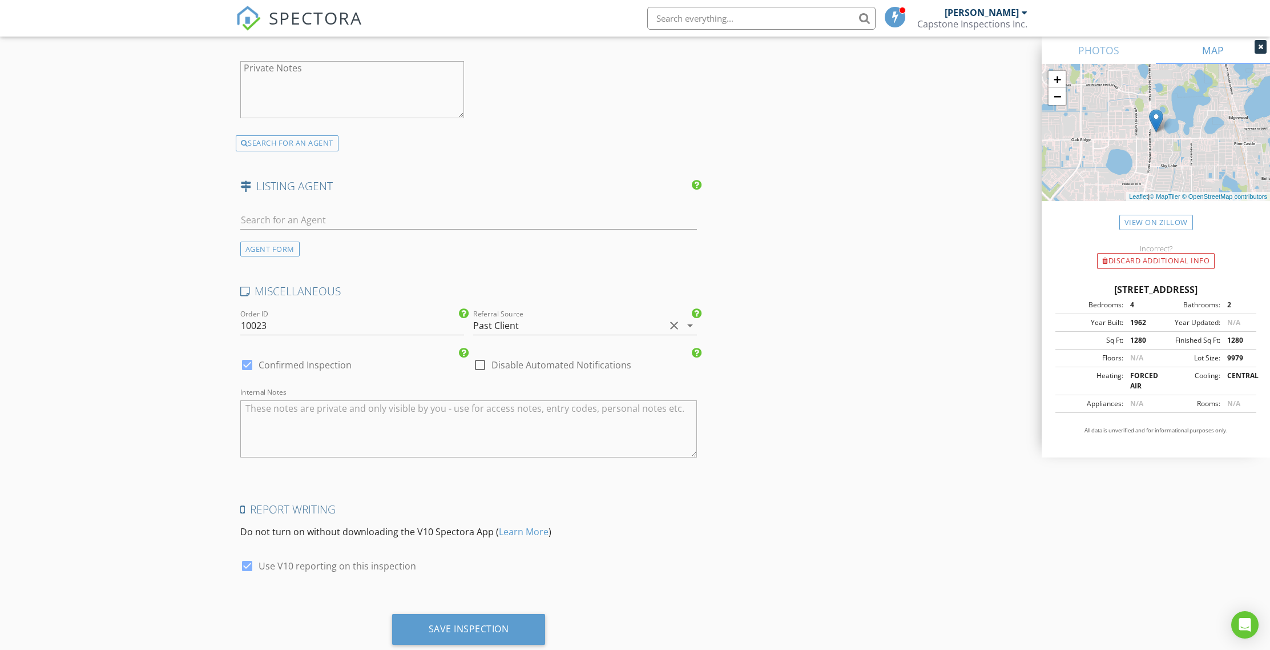
scroll to position [1950, 0]
click at [481, 364] on div at bounding box center [479, 362] width 19 height 19
checkbox input "true"
